Goal: Communication & Community: Answer question/provide support

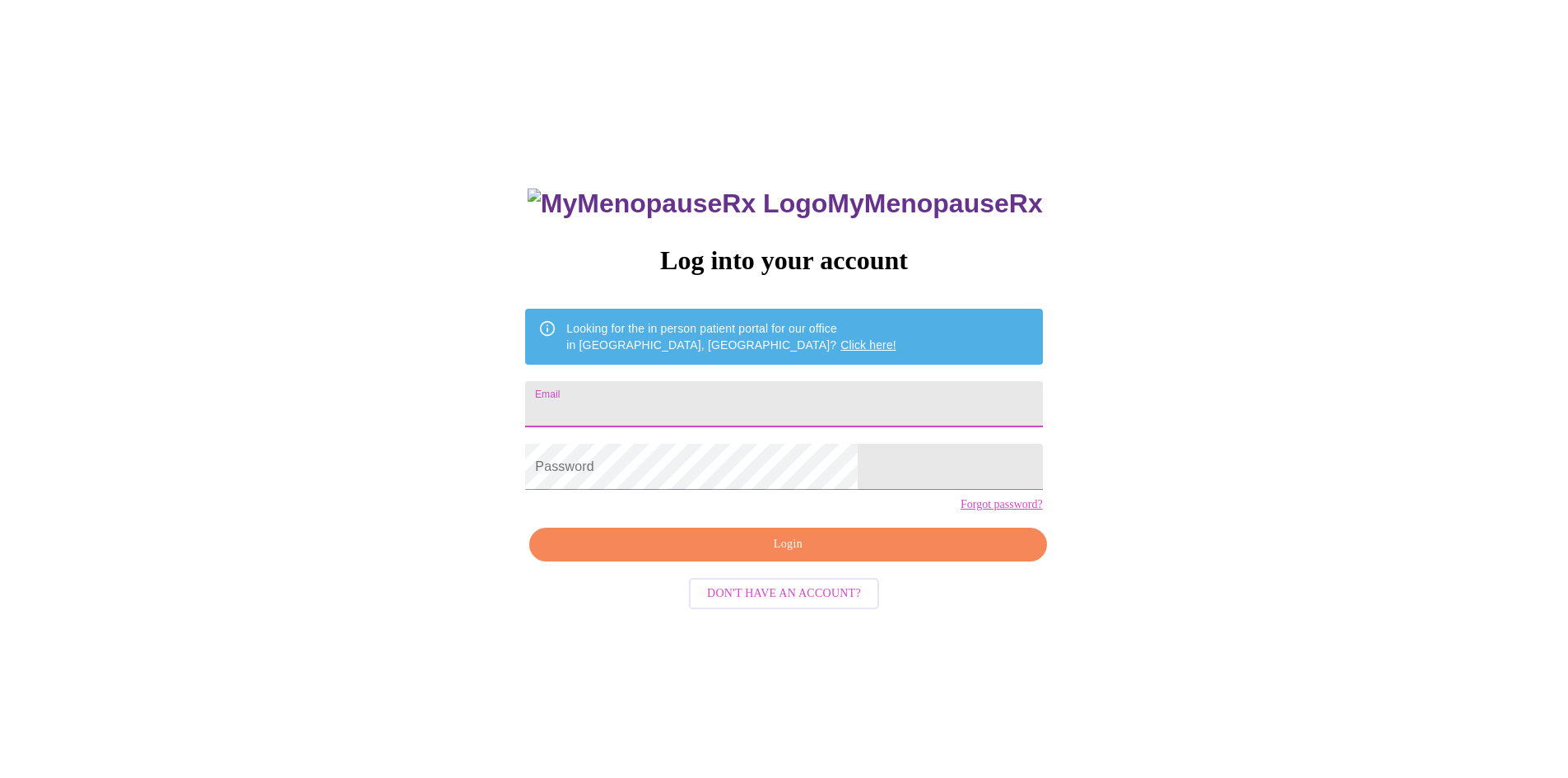
click at [734, 399] on input "Email" at bounding box center [783, 404] width 517 height 46
type input "[EMAIL_ADDRESS][DOMAIN_NAME]"
drag, startPoint x: 658, startPoint y: 568, endPoint x: 669, endPoint y: 568, distance: 11.0
click at [658, 554] on span "Login" at bounding box center [787, 544] width 479 height 21
drag, startPoint x: 873, startPoint y: 580, endPoint x: 936, endPoint y: 599, distance: 65.8
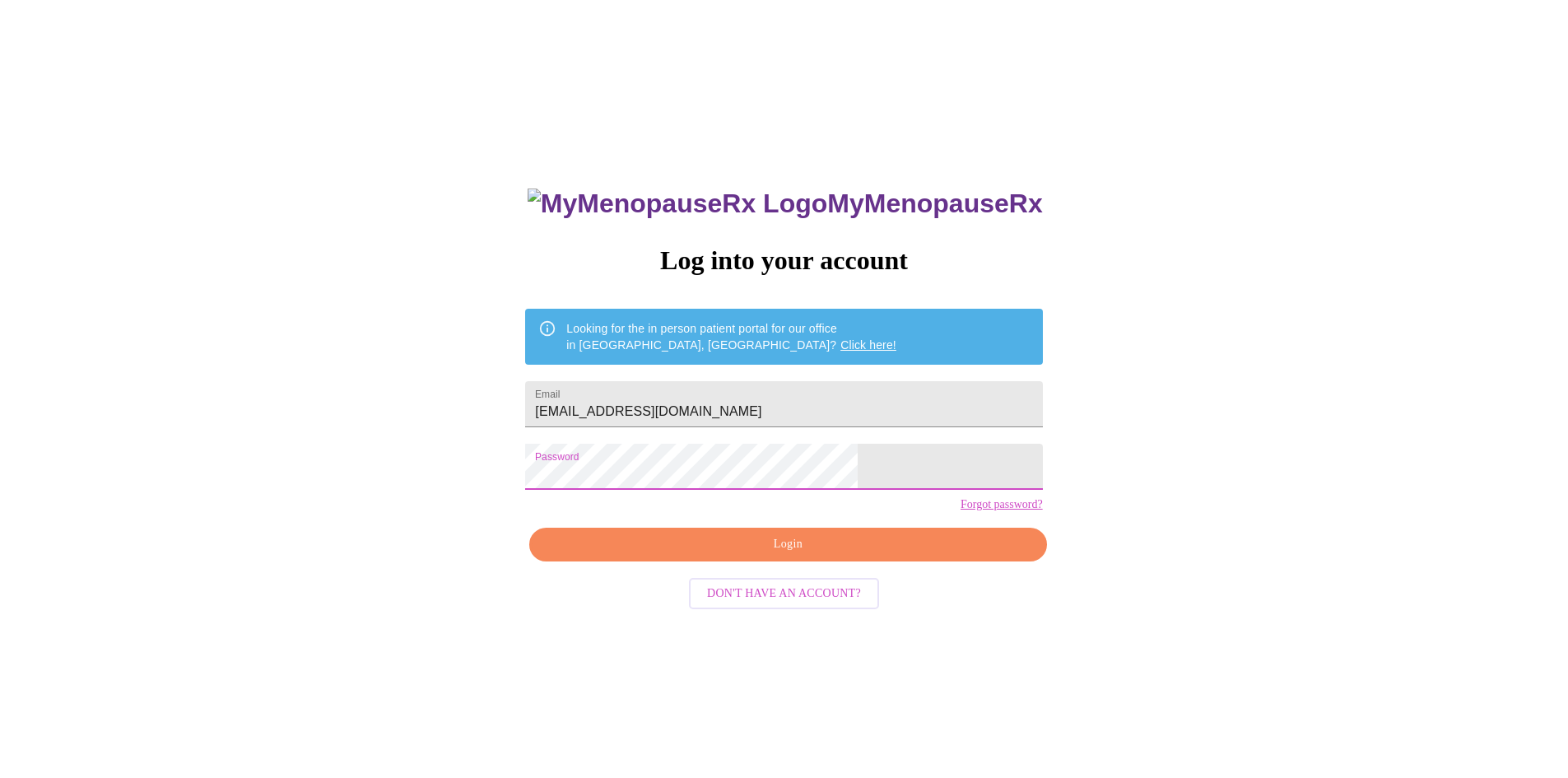
click at [873, 554] on span "Login" at bounding box center [787, 544] width 479 height 21
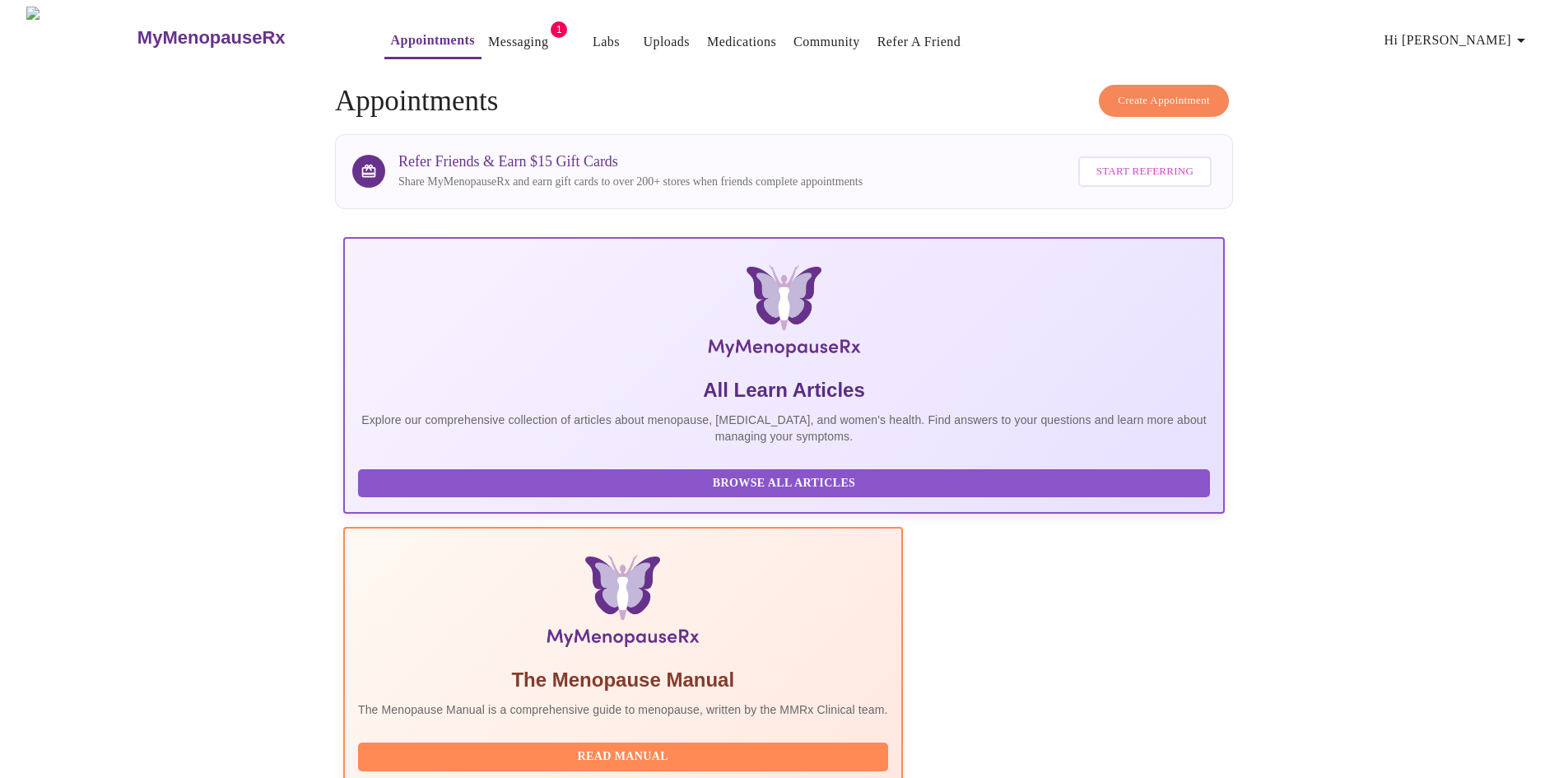
click at [488, 37] on link "Messaging" at bounding box center [517, 41] width 60 height 23
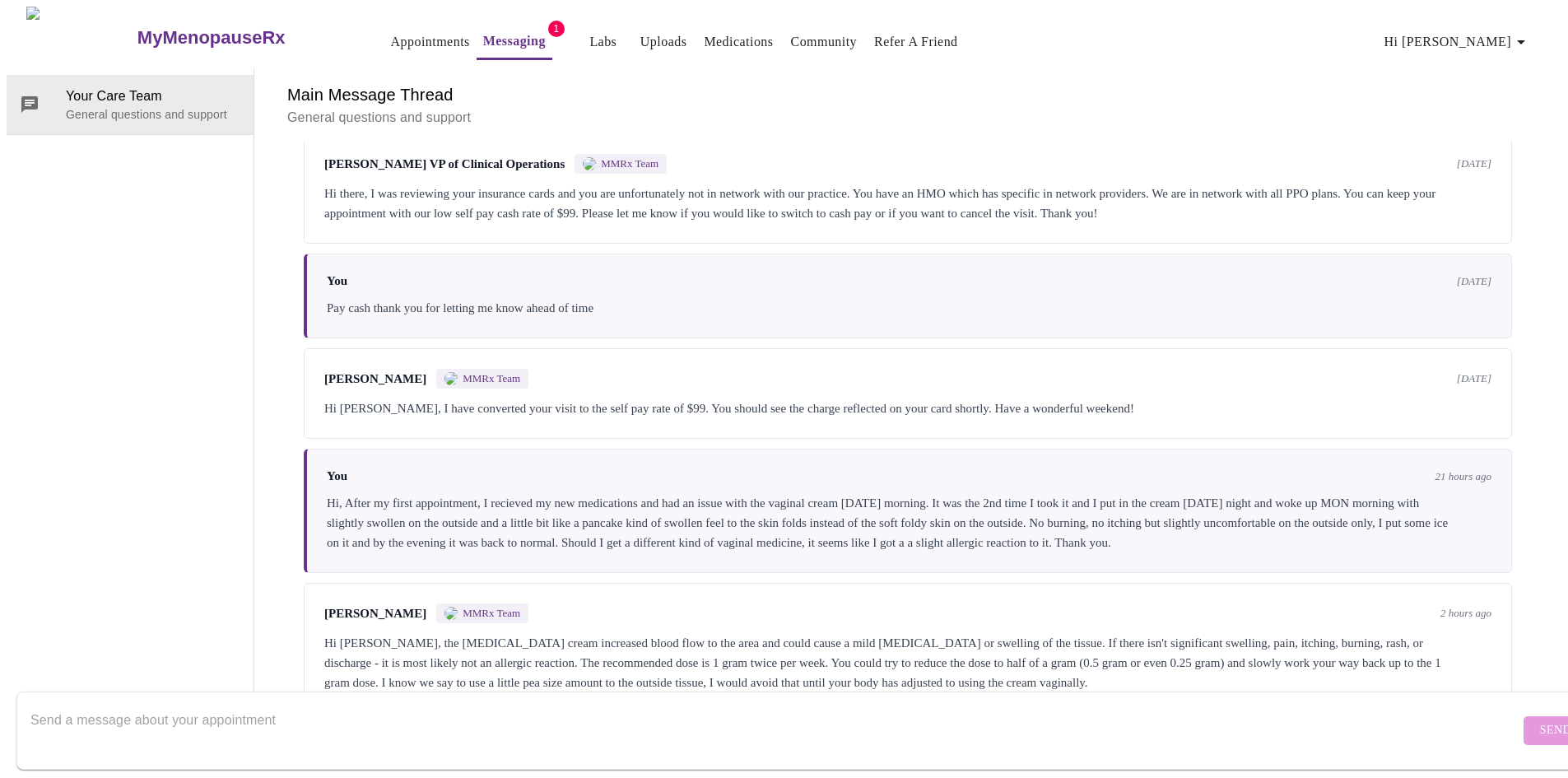
scroll to position [119, 0]
click at [723, 682] on div "Send" at bounding box center [800, 730] width 1601 height 95
click at [271, 711] on textarea "Send a message about your appointment" at bounding box center [774, 729] width 1488 height 52
type textarea "t"
type textarea "Thank you, I will try that this week. I'm happy to hear because I otherwise fee…"
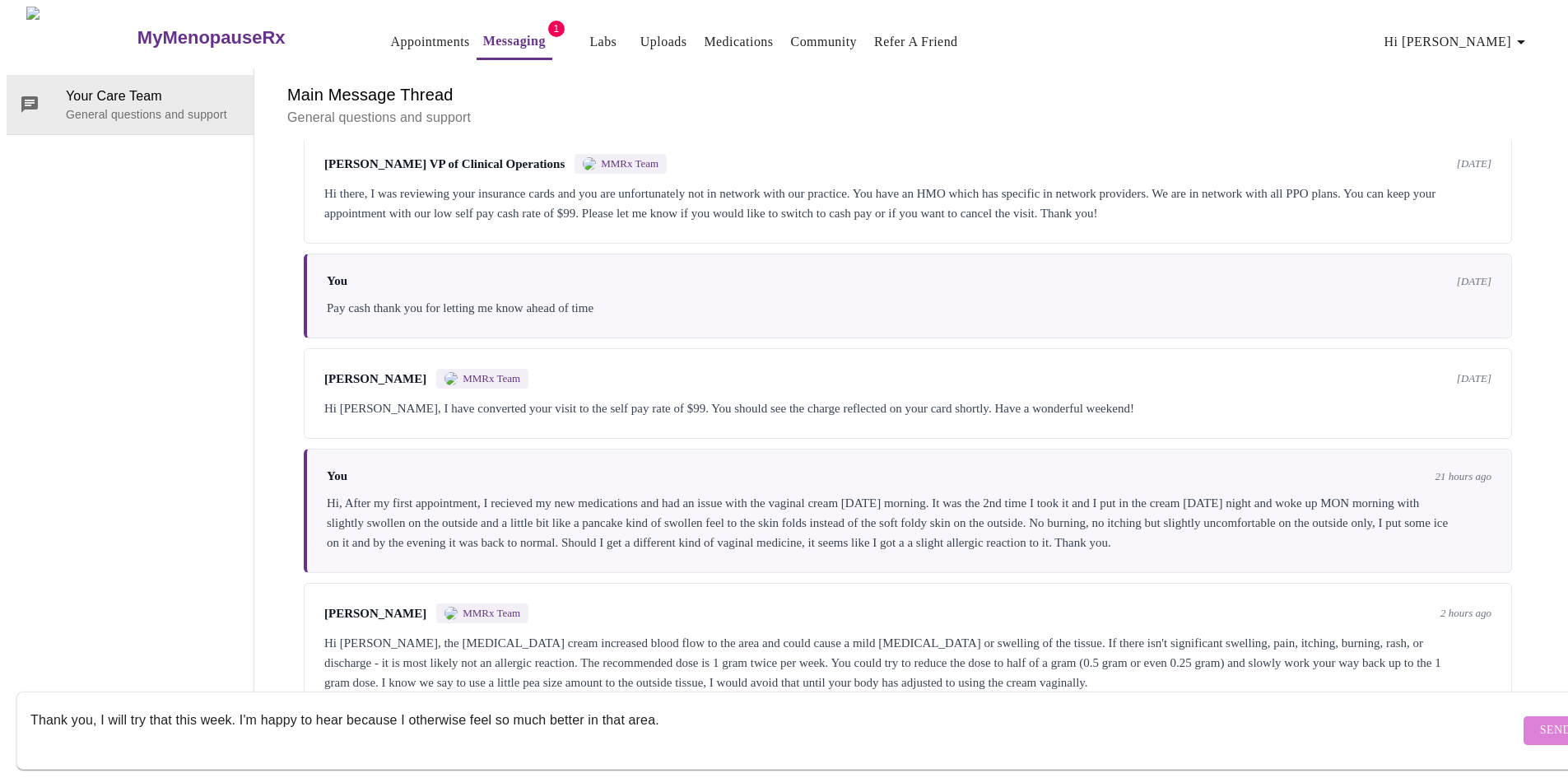
click at [1524, 716] on button "Send" at bounding box center [1555, 730] width 64 height 29
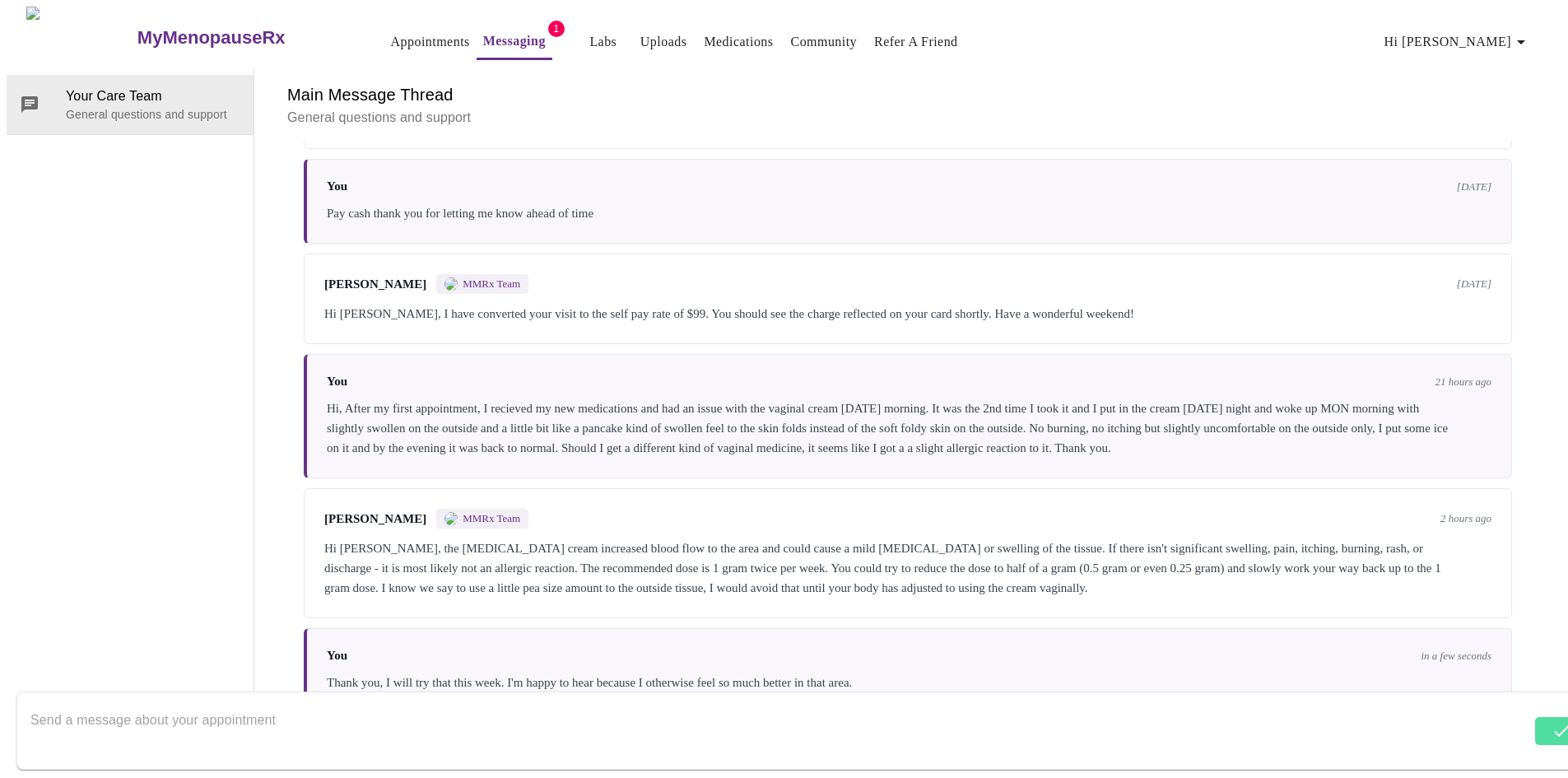
scroll to position [218, 0]
